Goal: Task Accomplishment & Management: Complete application form

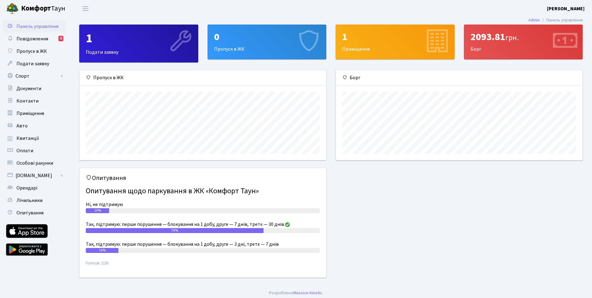
scroll to position [90, 247]
click at [248, 49] on div "0 Пропуск в ЖК" at bounding box center [267, 42] width 118 height 34
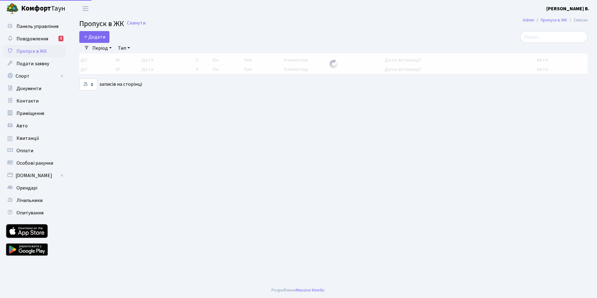
select select "25"
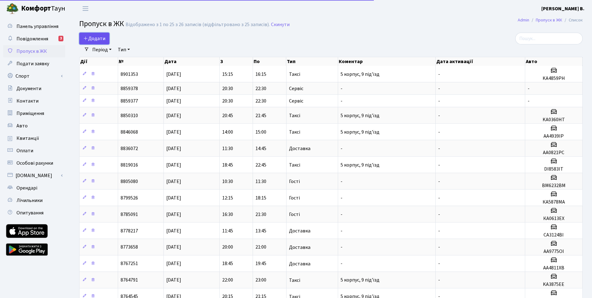
click at [99, 41] on span "Додати" at bounding box center [94, 38] width 22 height 7
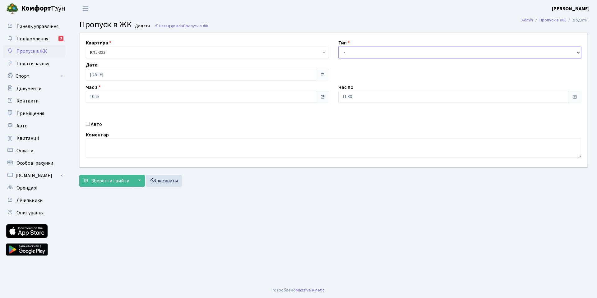
click at [351, 51] on select "- Доставка Таксі Гості Сервіс" at bounding box center [459, 53] width 243 height 12
select select "3"
click at [338, 47] on select "- Доставка Таксі Гості Сервіс" at bounding box center [459, 53] width 243 height 12
click at [86, 97] on div "Час з 10:15" at bounding box center [207, 93] width 252 height 19
click at [347, 94] on input "11:30" at bounding box center [453, 97] width 230 height 12
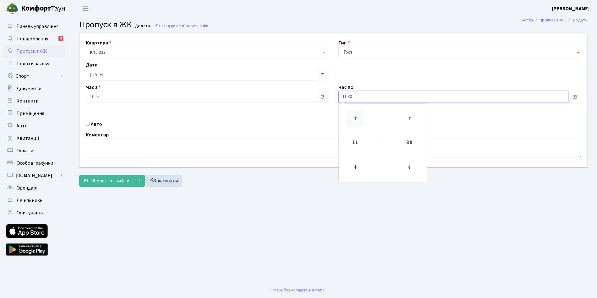
click at [354, 115] on icon at bounding box center [355, 118] width 17 height 17
type input "12:30"
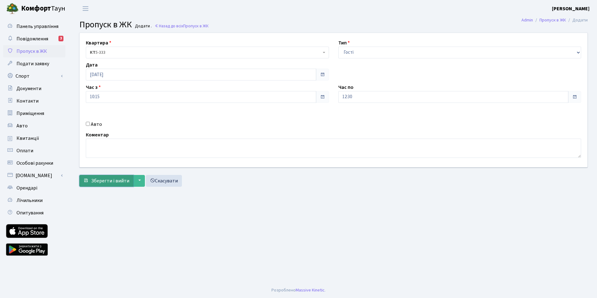
click at [116, 183] on span "Зберегти і вийти" at bounding box center [110, 181] width 38 height 7
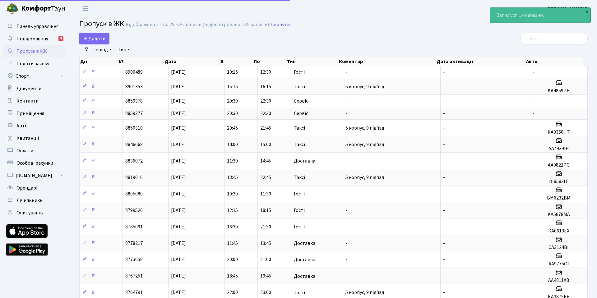
select select "25"
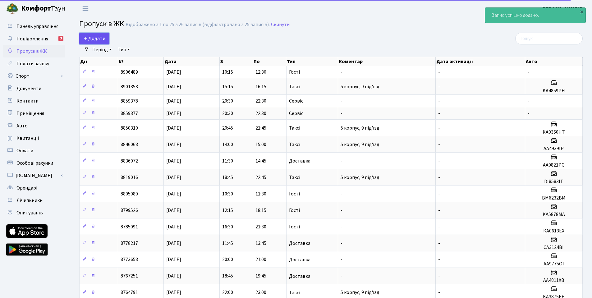
click at [99, 40] on span "Додати" at bounding box center [94, 38] width 22 height 7
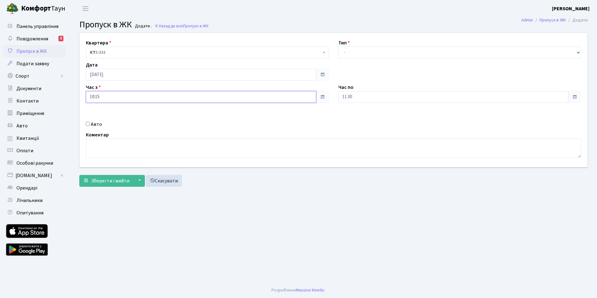
click at [149, 98] on input "10:15" at bounding box center [201, 97] width 230 height 12
click at [103, 118] on icon at bounding box center [103, 118] width 17 height 17
click at [104, 118] on icon at bounding box center [103, 118] width 17 height 17
type input "12:15"
click at [355, 113] on div "Квартира <b>КТ</b>&nbsp;&nbsp;&nbsp;&nbsp;5-333 КТ 5-333 Тип - Доставка Таксі Г…" at bounding box center [333, 100] width 517 height 134
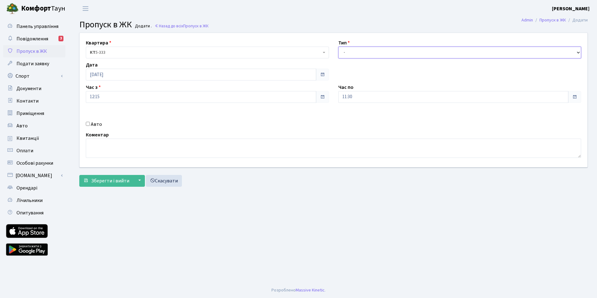
drag, startPoint x: 365, startPoint y: 47, endPoint x: 363, endPoint y: 56, distance: 9.5
click at [365, 47] on select "- Доставка Таксі Гості Сервіс" at bounding box center [459, 53] width 243 height 12
select select "3"
click at [338, 47] on select "- Доставка Таксі Гості Сервіс" at bounding box center [459, 53] width 243 height 12
click at [345, 95] on input "11:30" at bounding box center [453, 97] width 230 height 12
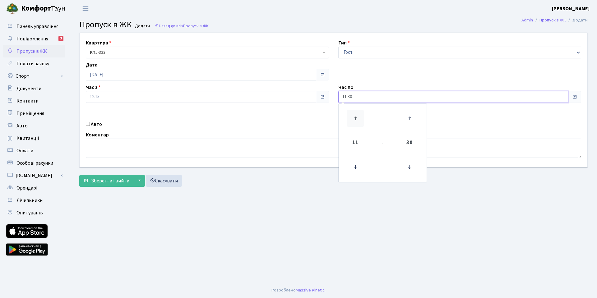
click at [356, 115] on icon at bounding box center [355, 118] width 17 height 17
type input "13:30"
click at [308, 113] on div "Квартира <b>КТ</b>&nbsp;&nbsp;&nbsp;&nbsp;5-333 КТ 5-333 Тип - Доставка Таксі Г…" at bounding box center [333, 100] width 517 height 134
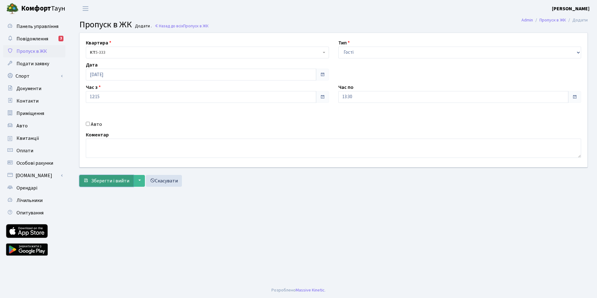
click at [111, 183] on span "Зберегти і вийти" at bounding box center [110, 181] width 38 height 7
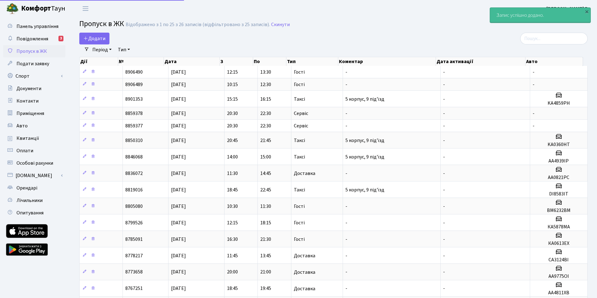
select select "25"
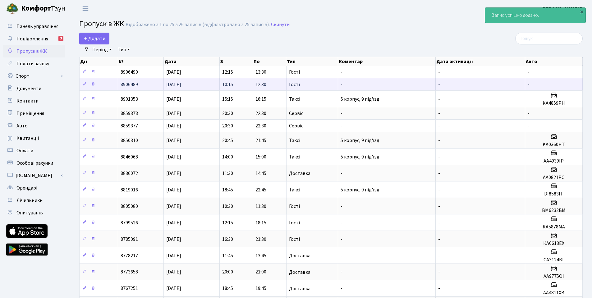
click at [224, 87] on span "10:15" at bounding box center [227, 84] width 11 height 7
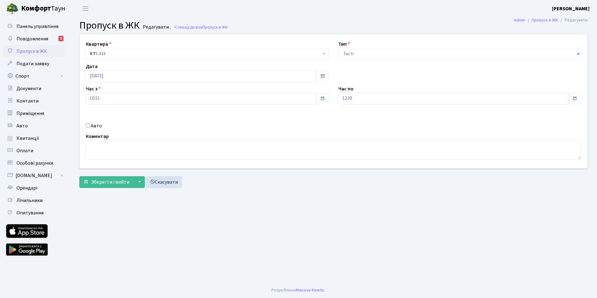
click at [89, 123] on div "Авто" at bounding box center [207, 125] width 252 height 7
click at [90, 126] on div "Авто" at bounding box center [207, 125] width 252 height 7
click at [86, 127] on input "Авто" at bounding box center [88, 125] width 4 height 4
click at [100, 150] on textarea at bounding box center [333, 149] width 495 height 19
click at [86, 126] on input "Авто" at bounding box center [88, 125] width 4 height 4
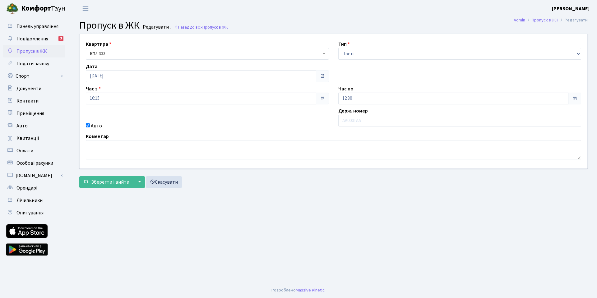
checkbox input "false"
click at [108, 146] on textarea at bounding box center [333, 149] width 495 height 19
type textarea "на мото"
click at [87, 183] on span "submit" at bounding box center [85, 181] width 5 height 5
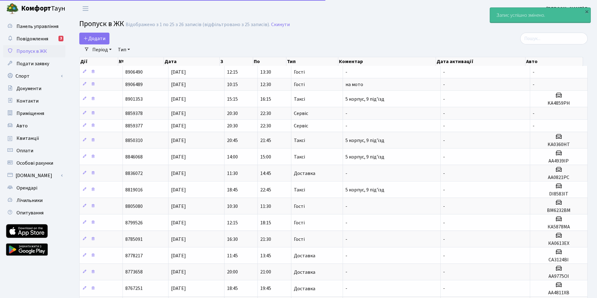
select select "25"
